Goal: Task Accomplishment & Management: Use online tool/utility

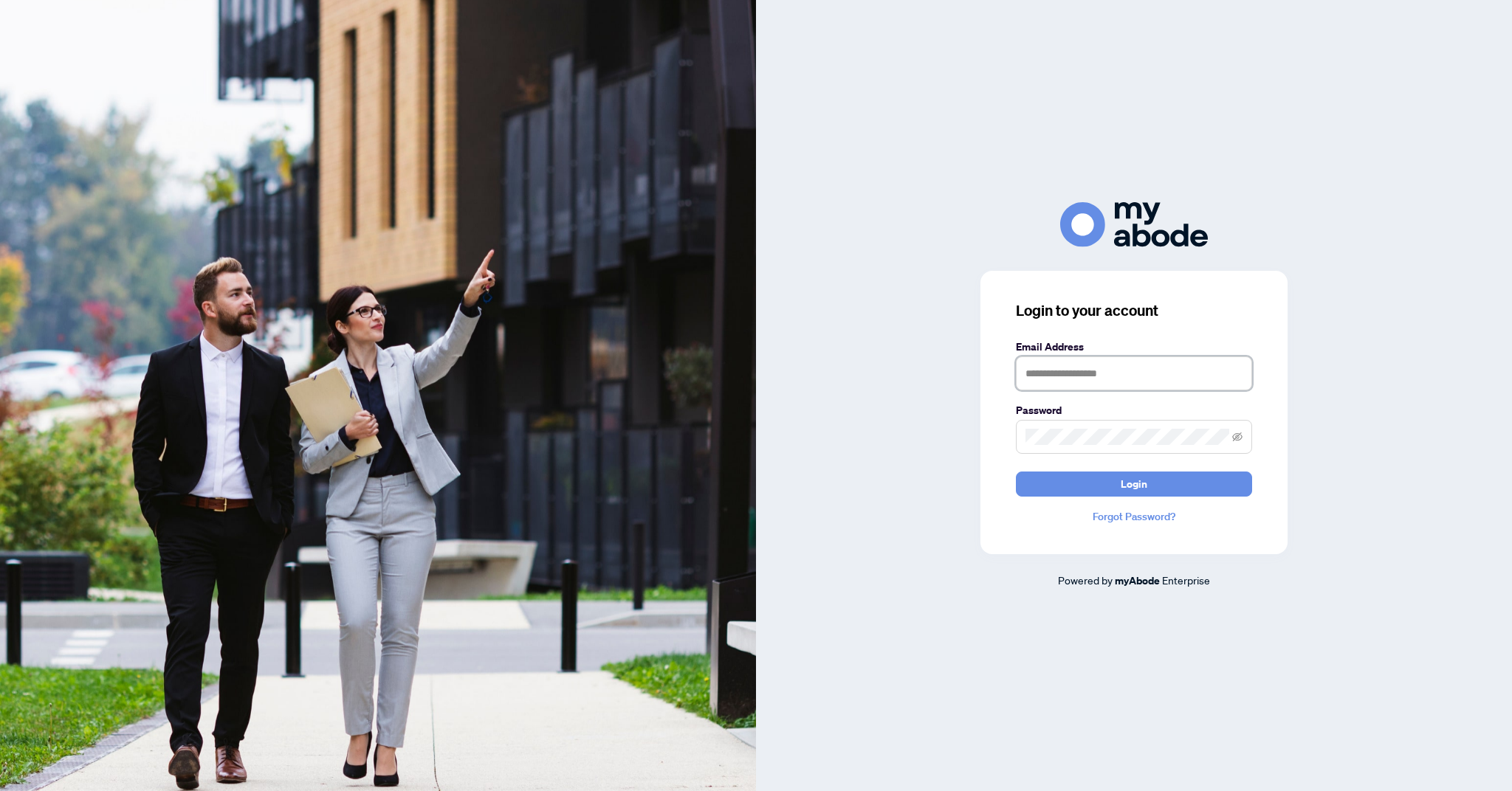
click at [1153, 391] on input "text" at bounding box center [1134, 373] width 236 height 34
type input "**********"
click at [1016, 472] on button "Login" at bounding box center [1134, 484] width 236 height 25
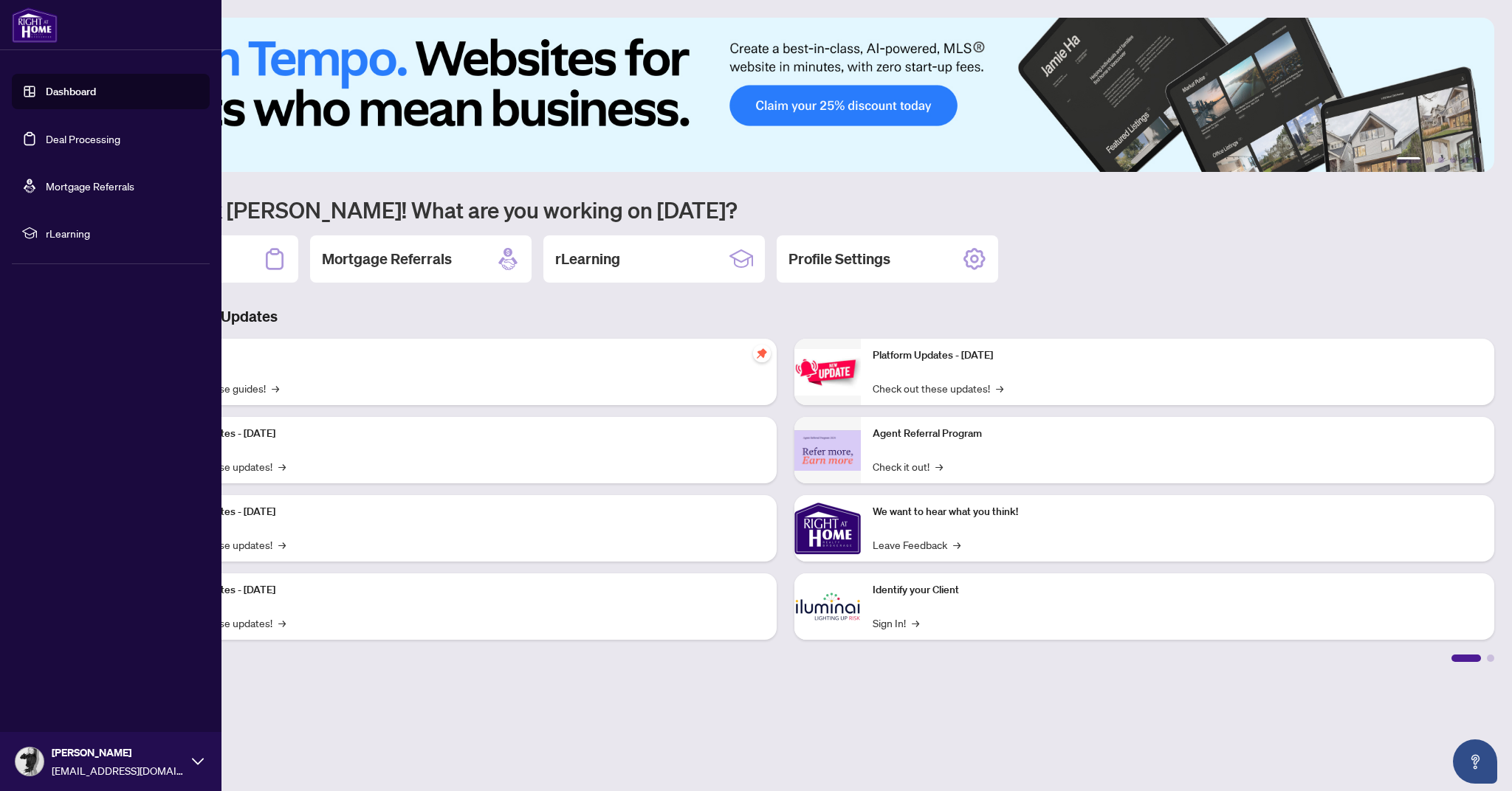
click at [46, 137] on link "Deal Processing" at bounding box center [83, 138] width 75 height 13
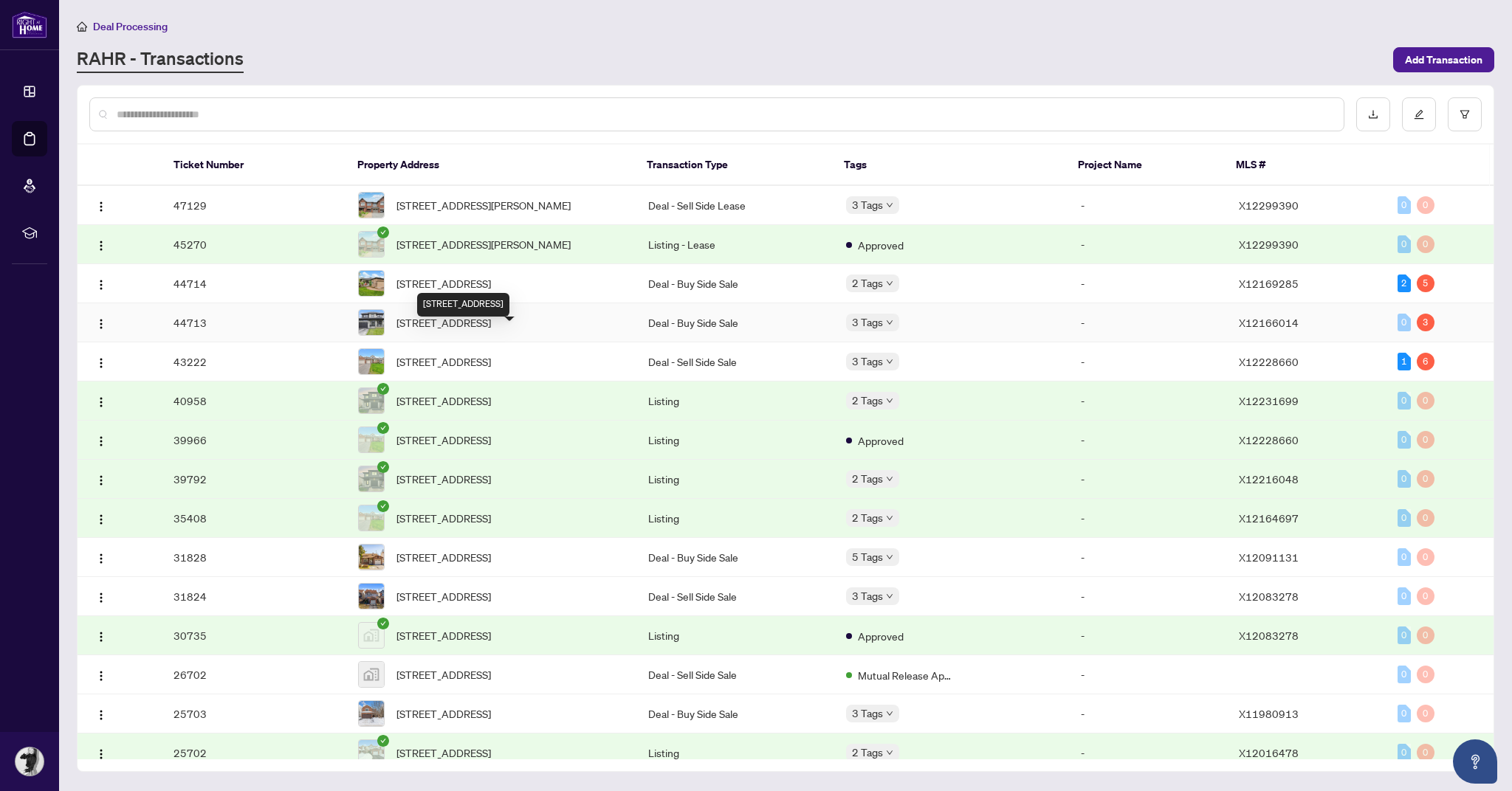
click at [509, 296] on div "[STREET_ADDRESS]" at bounding box center [463, 305] width 93 height 24
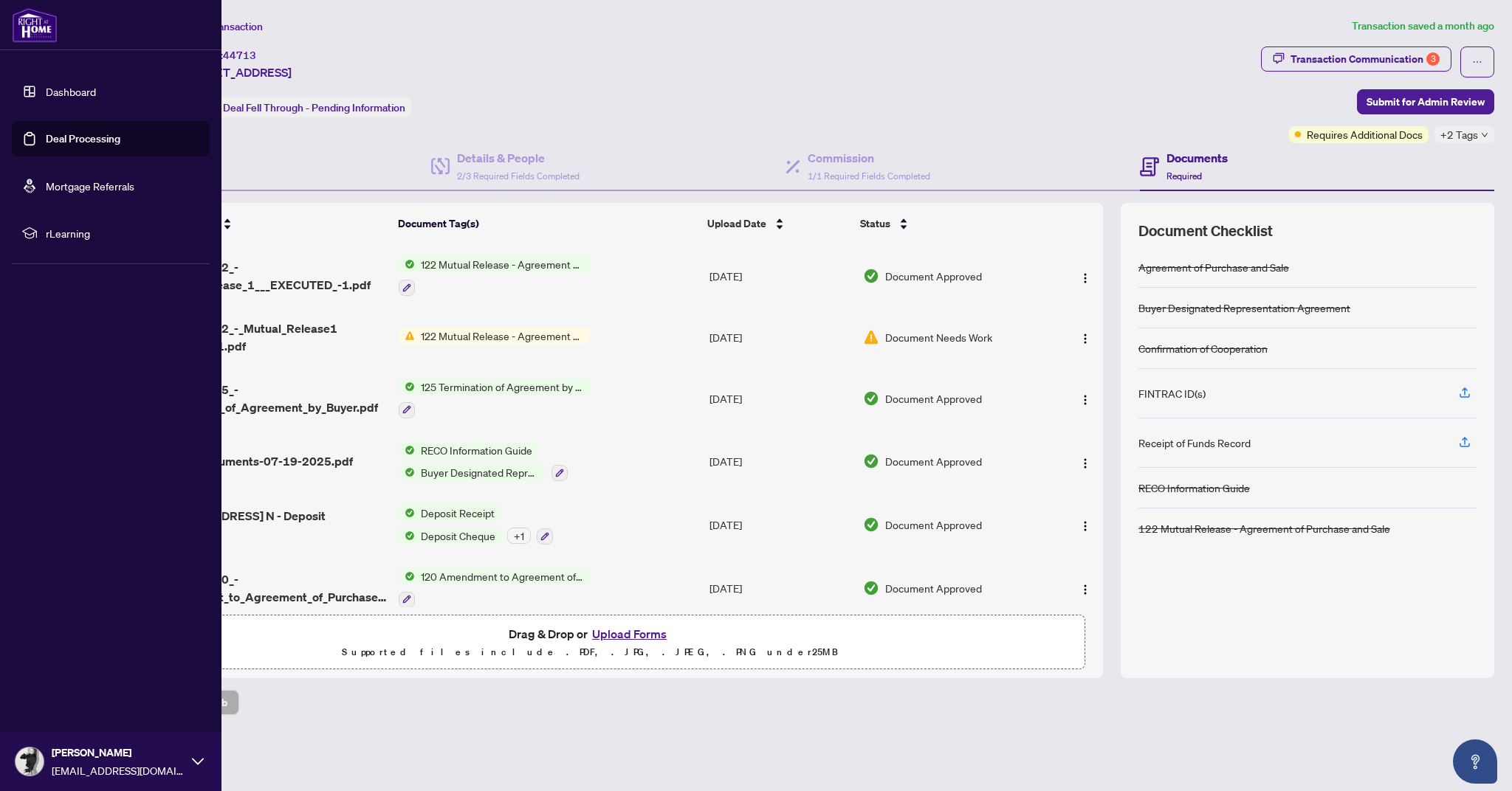
click at [40, 23] on img at bounding box center [34, 25] width 46 height 35
click at [40, 26] on img at bounding box center [34, 25] width 46 height 35
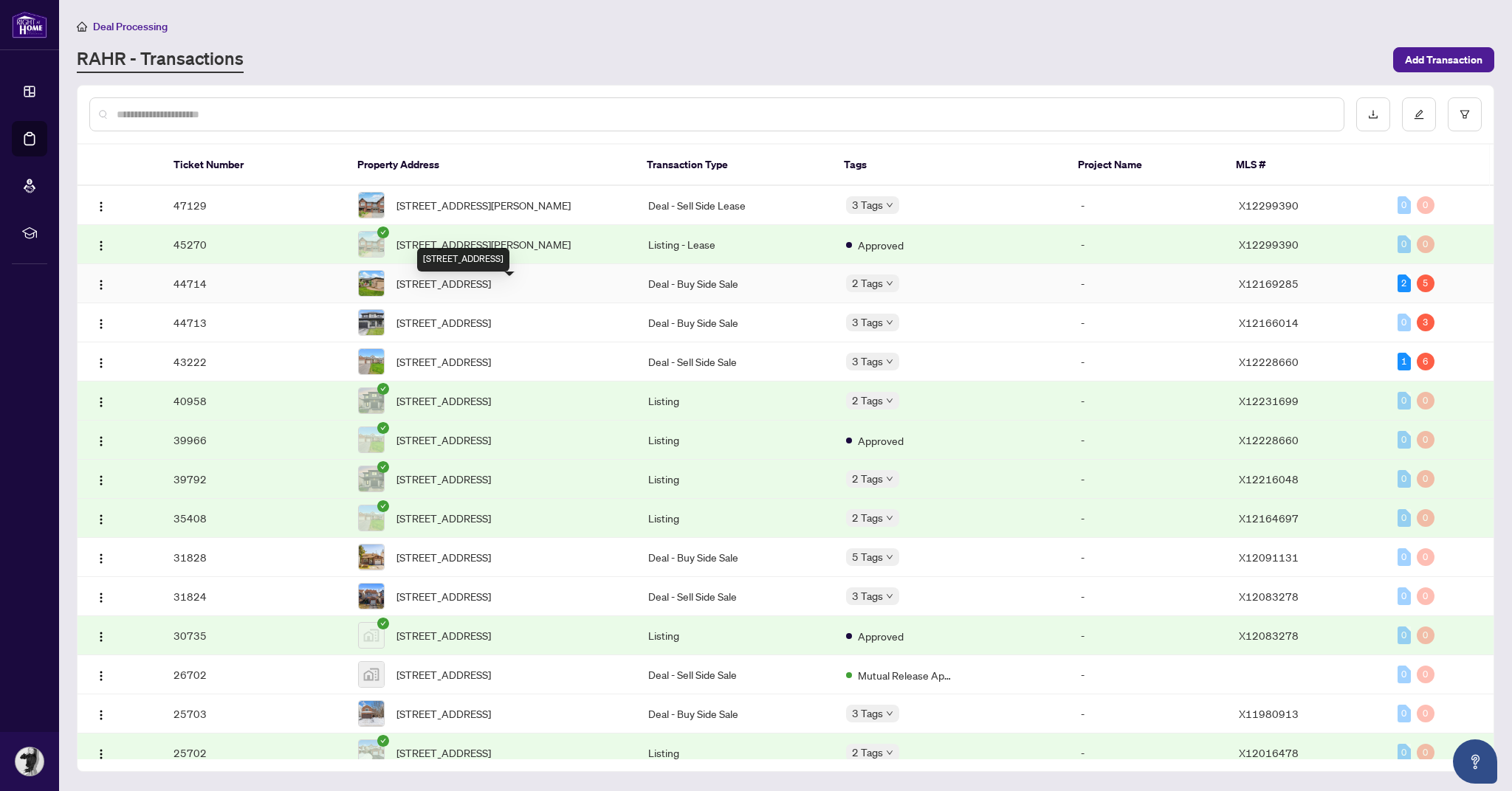
click at [491, 292] on span "[STREET_ADDRESS]" at bounding box center [443, 283] width 94 height 16
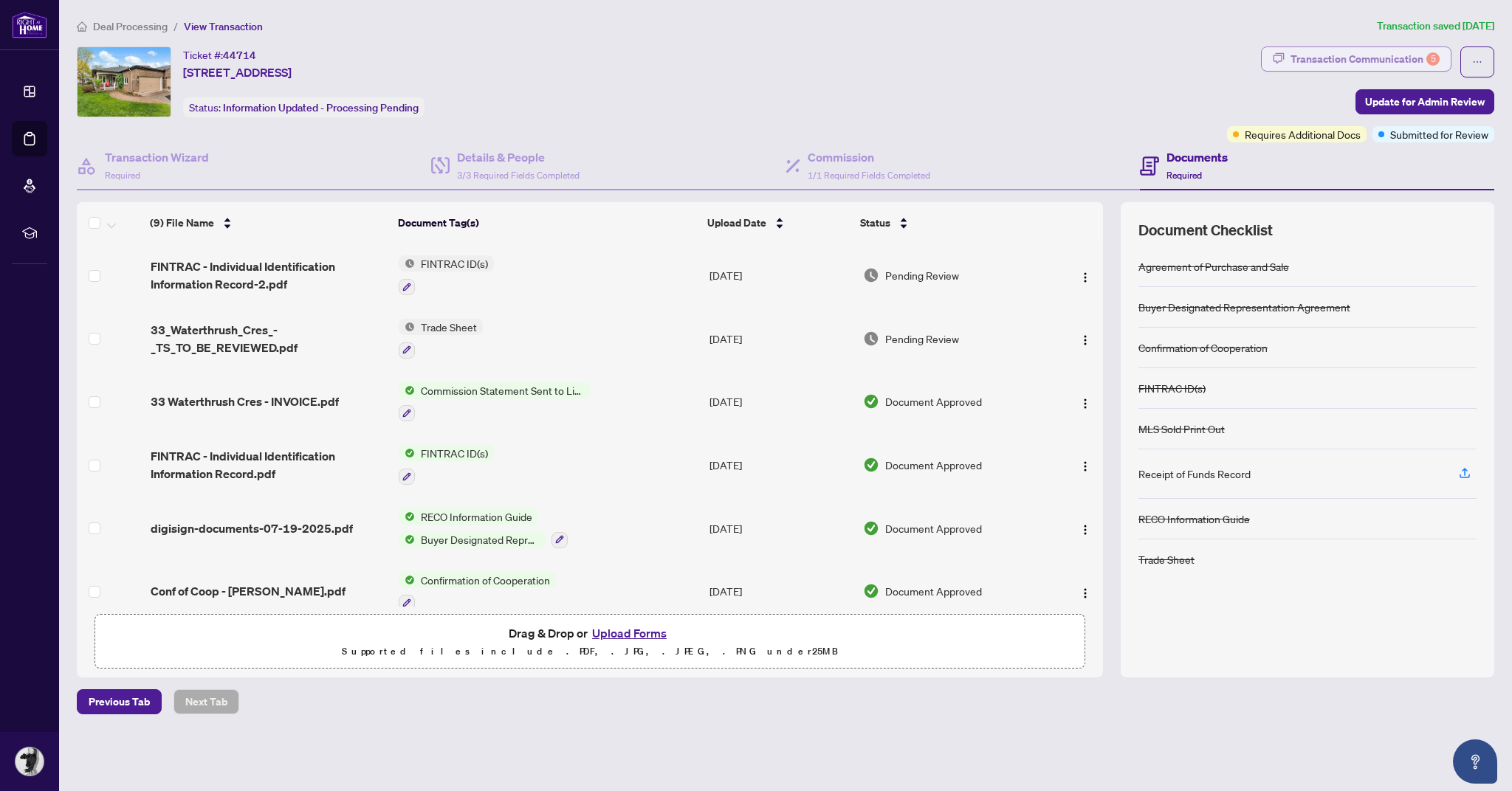
click at [1362, 57] on div "Transaction Communication 5" at bounding box center [1365, 59] width 149 height 24
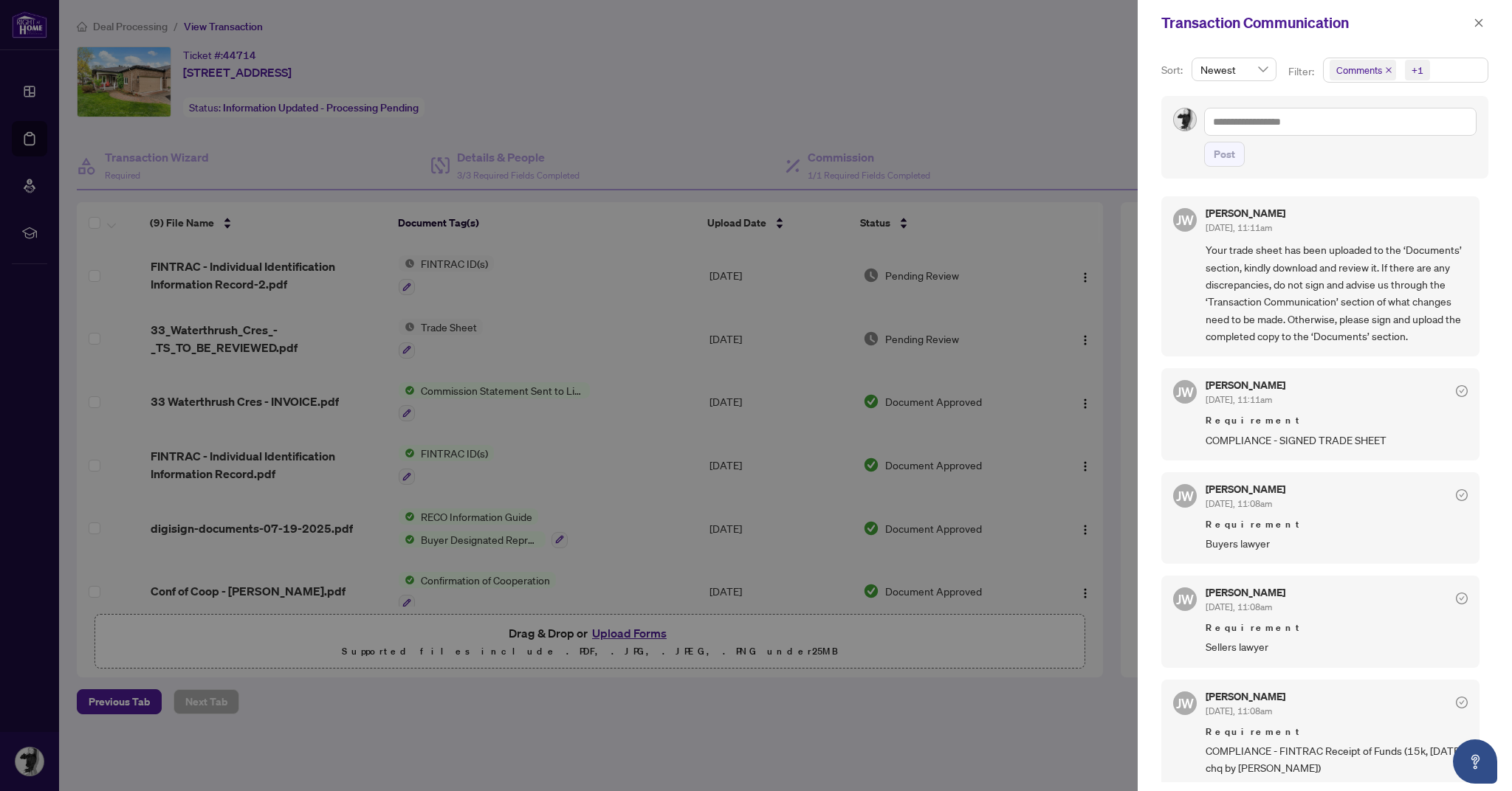
click at [1439, 74] on span "Comments +1" at bounding box center [1406, 70] width 164 height 24
click at [1383, 102] on span "Select All" at bounding box center [1370, 106] width 55 height 16
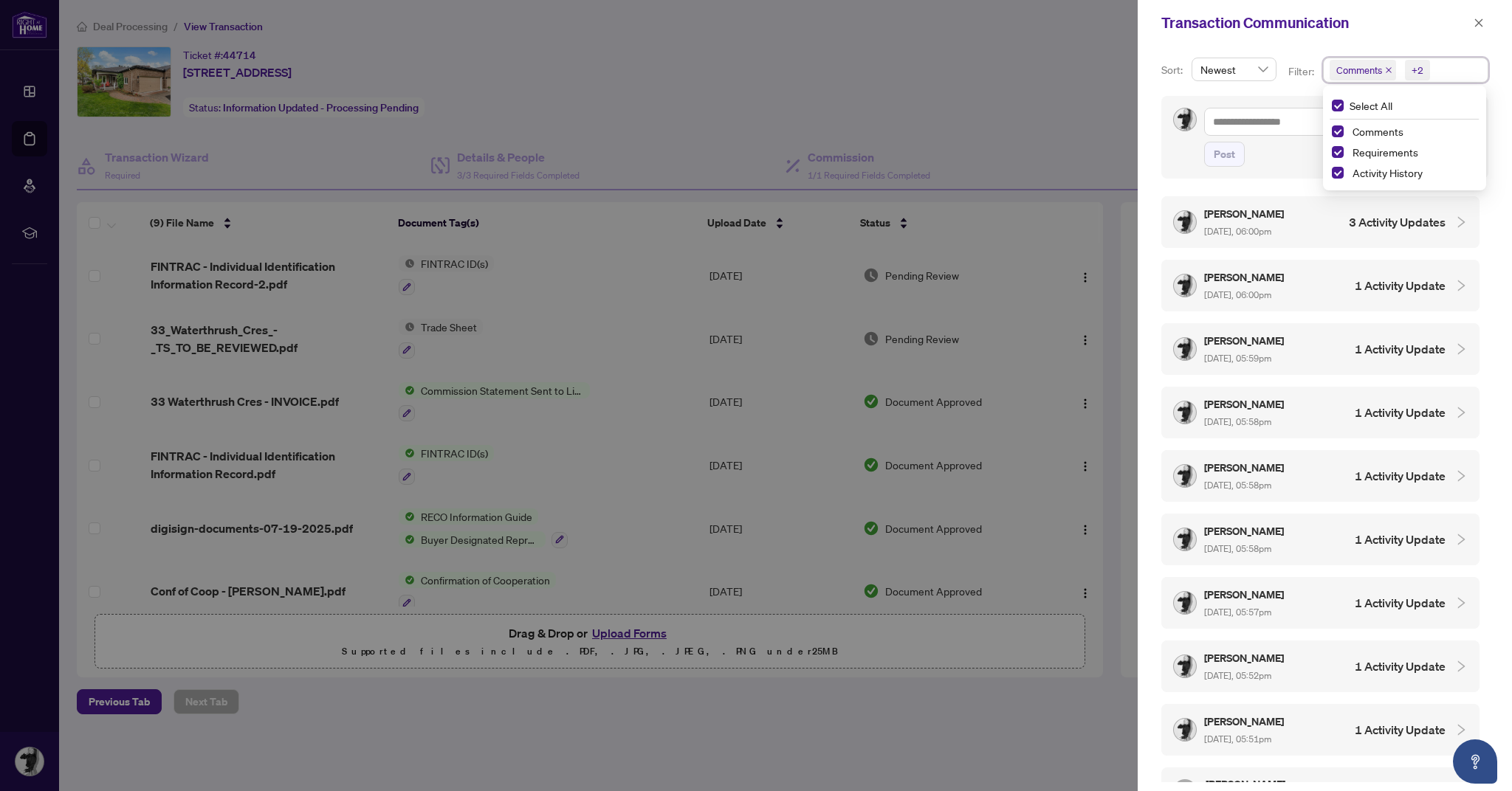
click at [1432, 225] on h4 "3 Activity Updates" at bounding box center [1397, 222] width 97 height 18
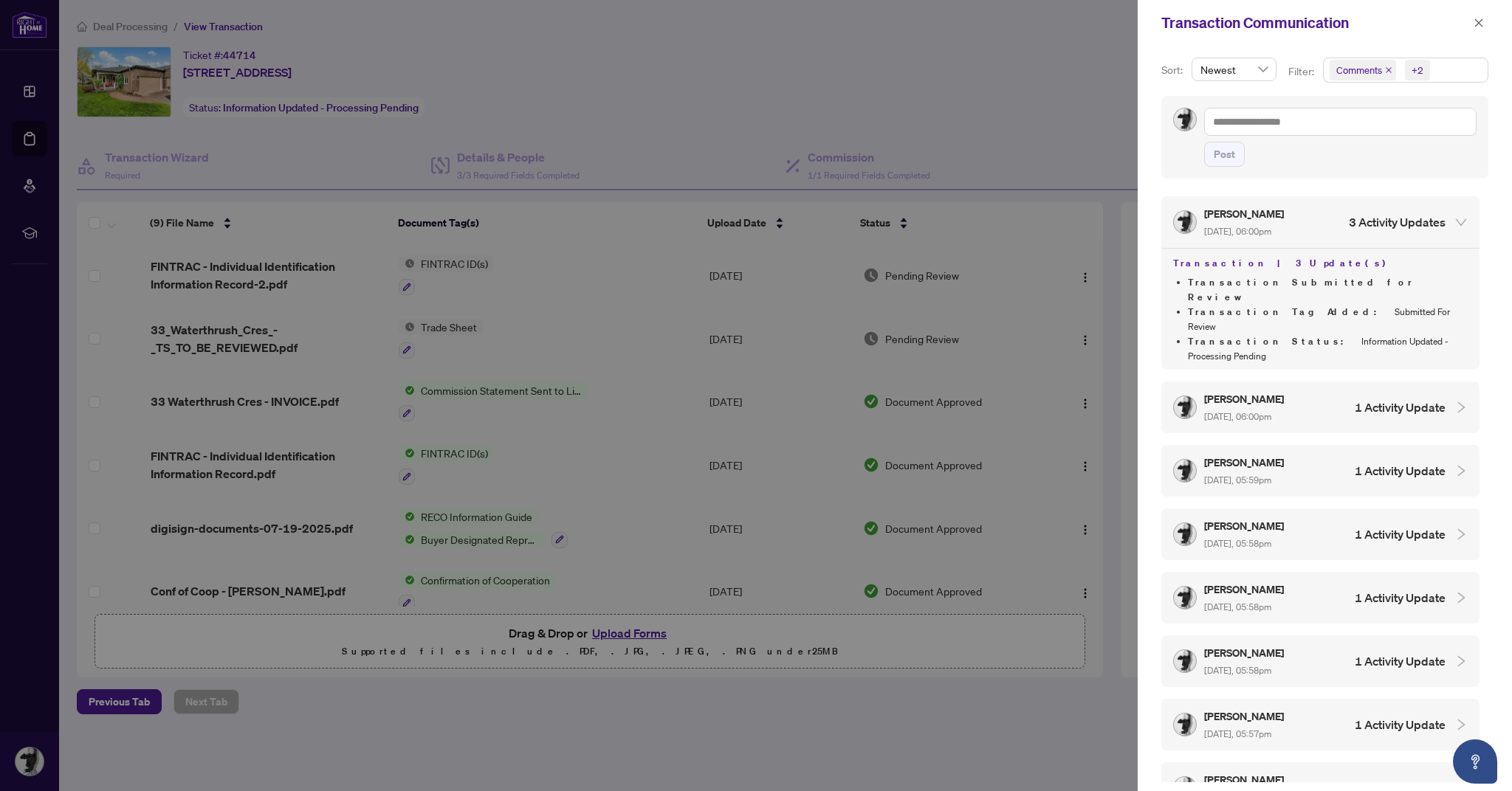
click at [976, 88] on div at bounding box center [756, 396] width 1512 height 791
